Goal: Task Accomplishment & Management: Manage account settings

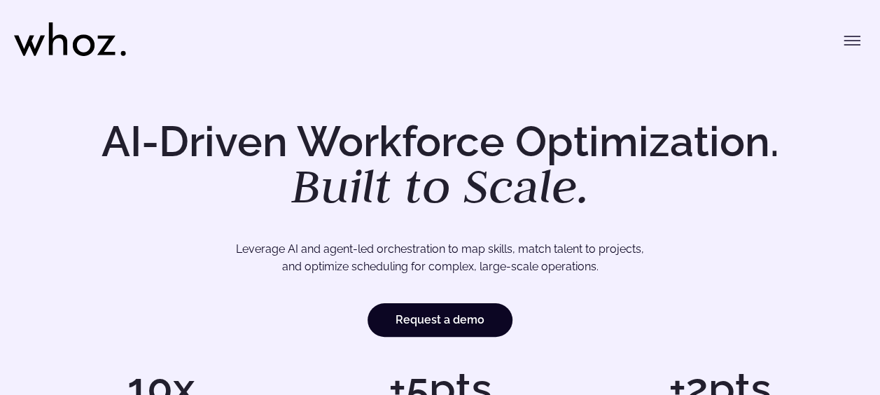
click at [853, 39] on icon "Toggle menu" at bounding box center [852, 40] width 17 height 17
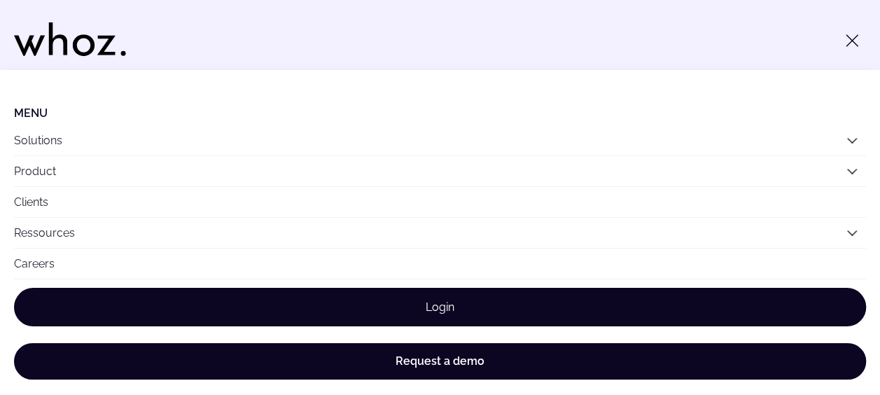
click at [466, 308] on link "Login" at bounding box center [440, 307] width 852 height 39
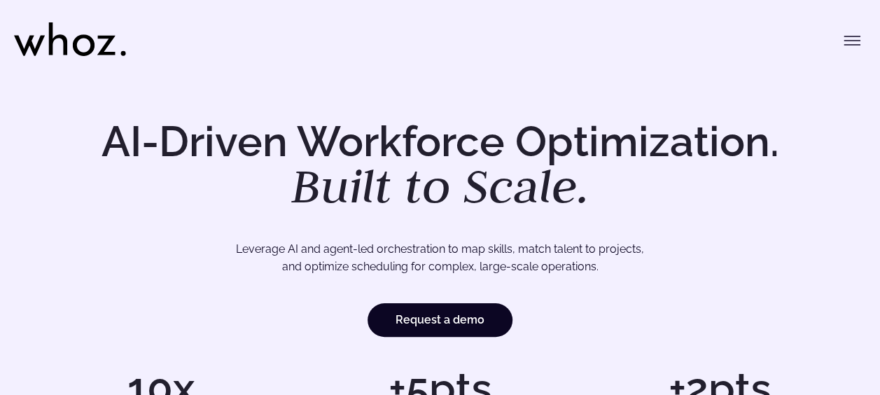
click at [850, 41] on icon "Toggle menu" at bounding box center [851, 41] width 15 height 0
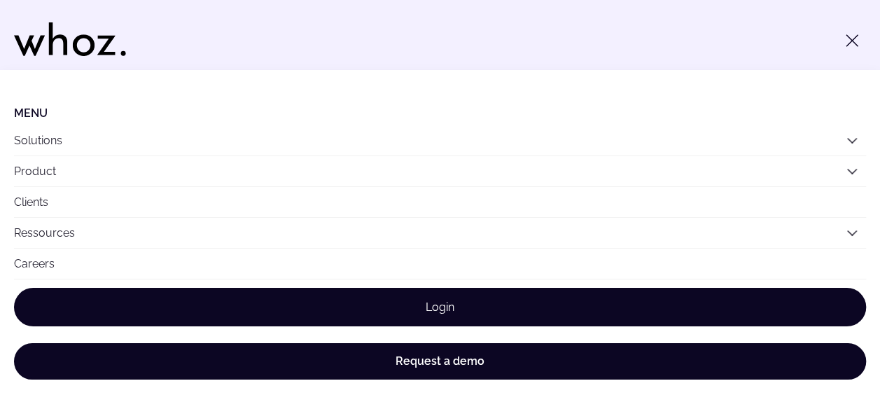
click at [426, 305] on link "Login" at bounding box center [440, 307] width 852 height 39
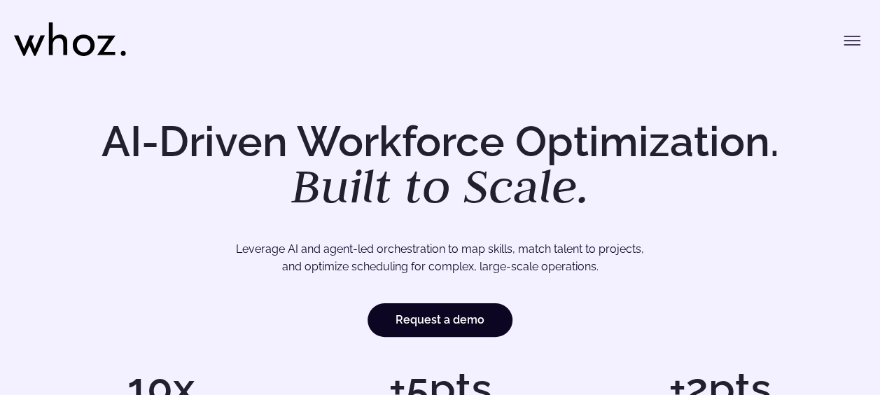
click at [855, 41] on icon "Toggle menu" at bounding box center [851, 41] width 15 height 0
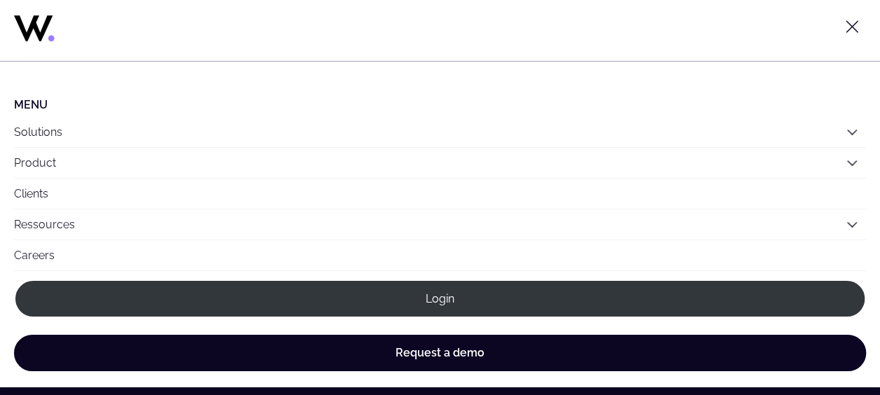
scroll to position [569, 0]
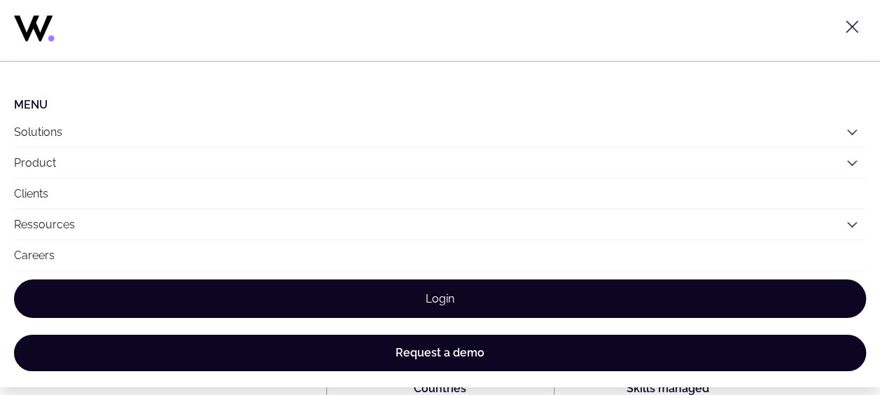
click at [438, 297] on link "Login" at bounding box center [440, 298] width 852 height 39
